Goal: Task Accomplishment & Management: Use online tool/utility

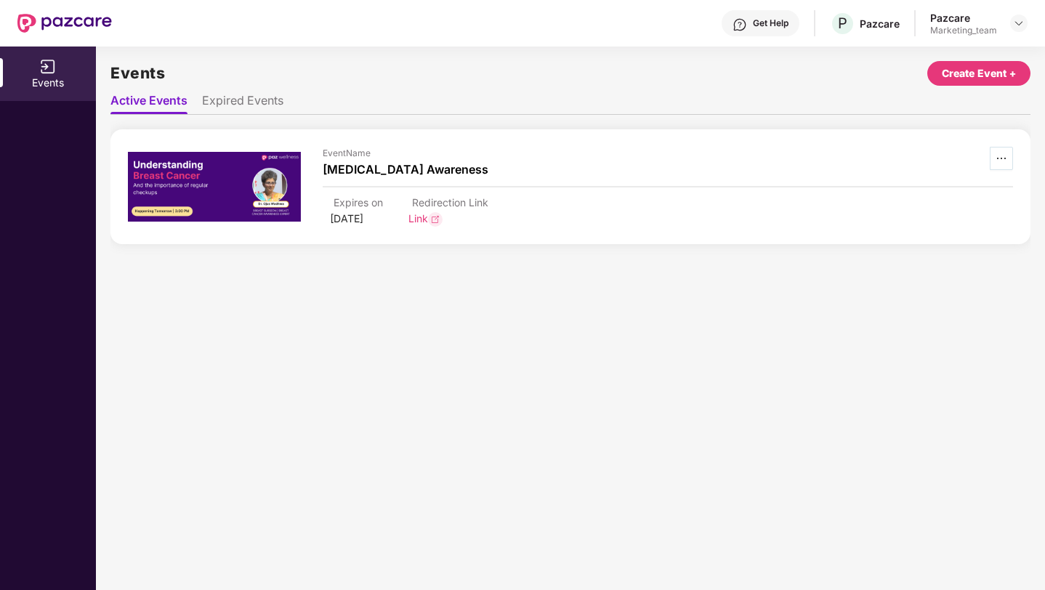
click at [1002, 164] on icon "ellipsis" at bounding box center [1002, 159] width 12 height 12
click at [1011, 156] on span "ellipsis" at bounding box center [1002, 159] width 22 height 12
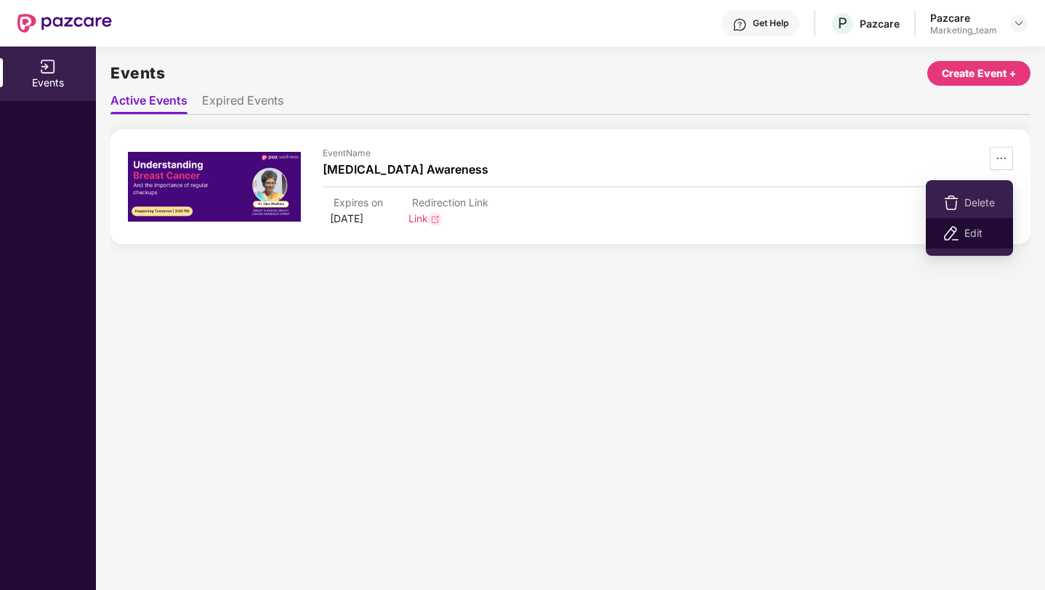
click at [975, 242] on li "Edit" at bounding box center [969, 233] width 87 height 31
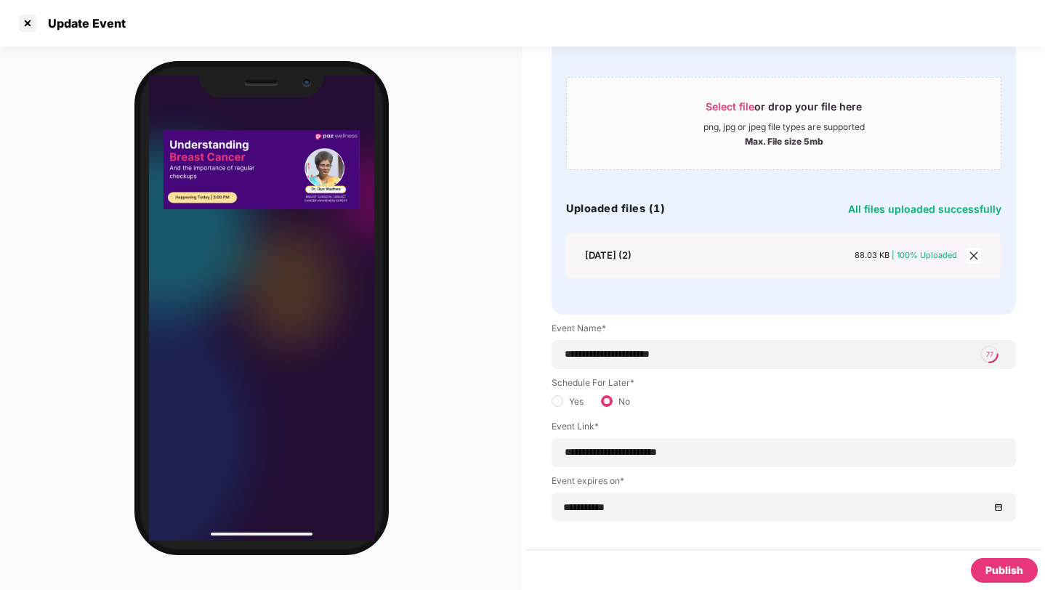
scroll to position [108, 0]
click at [1004, 573] on div "Publish" at bounding box center [1005, 571] width 38 height 16
